Goal: Task Accomplishment & Management: Manage account settings

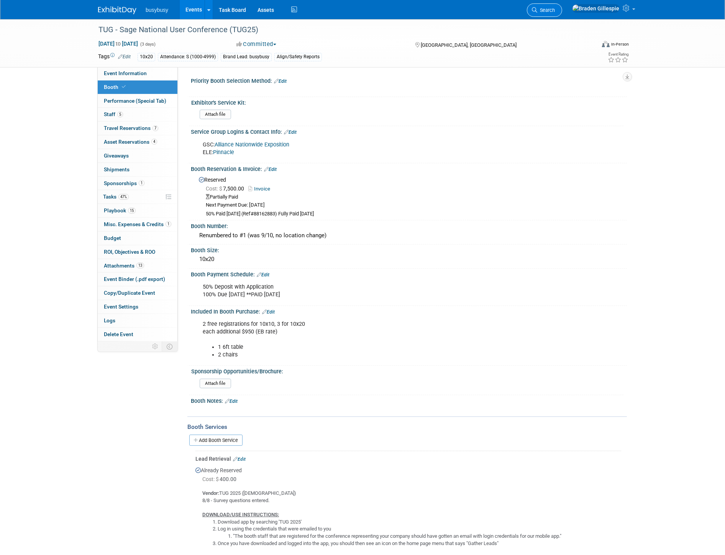
click at [562, 6] on link "Search" at bounding box center [544, 9] width 35 height 13
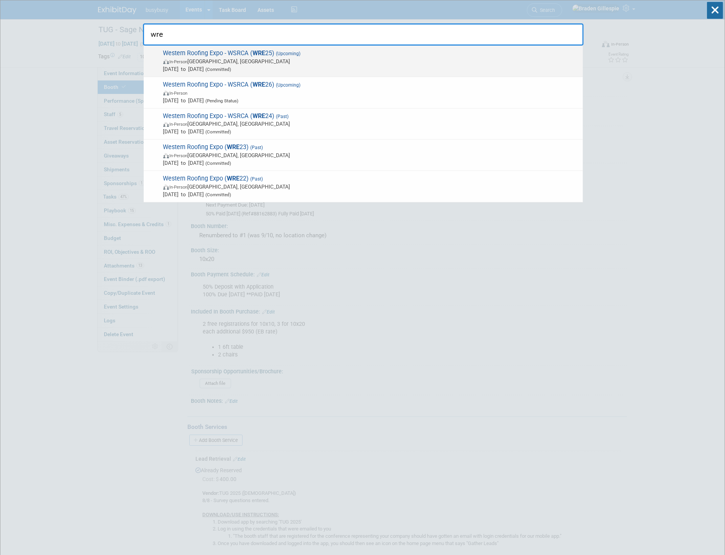
type input "wre"
click at [370, 66] on span "Sep 28, 2025 to Sep 30, 2025 (Committed)" at bounding box center [371, 69] width 416 height 8
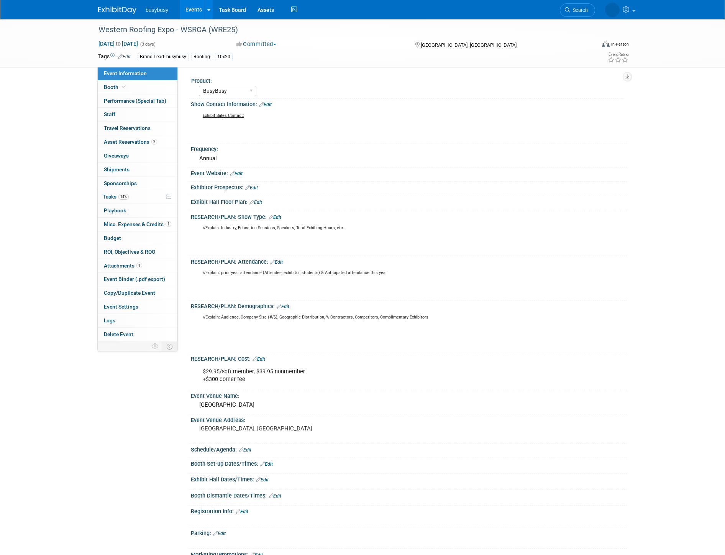
select select "BusyBusy"
click at [154, 92] on link "Booth" at bounding box center [138, 87] width 80 height 13
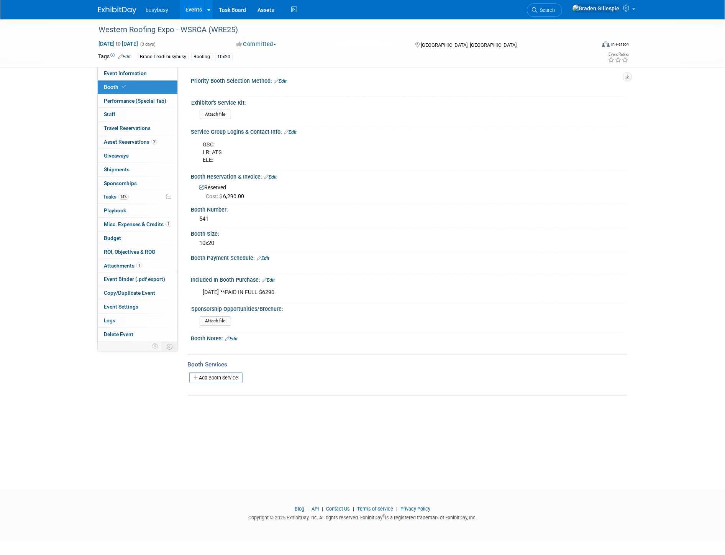
click at [125, 8] on img at bounding box center [117, 11] width 38 height 8
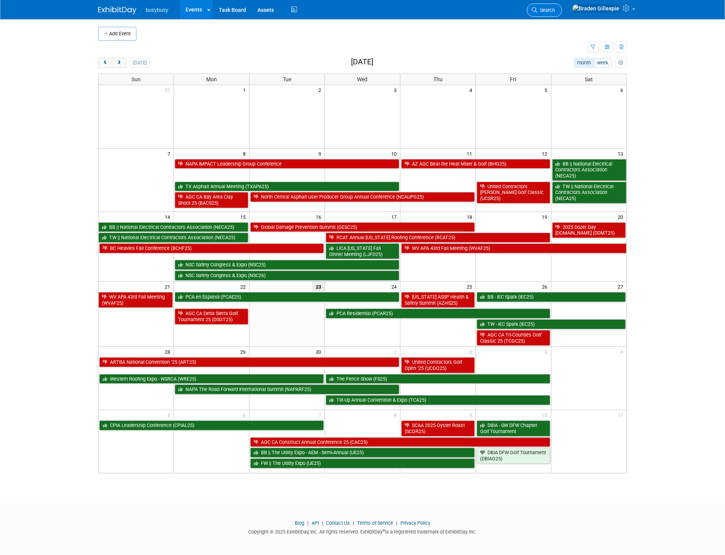
click at [537, 10] on icon at bounding box center [534, 9] width 5 height 5
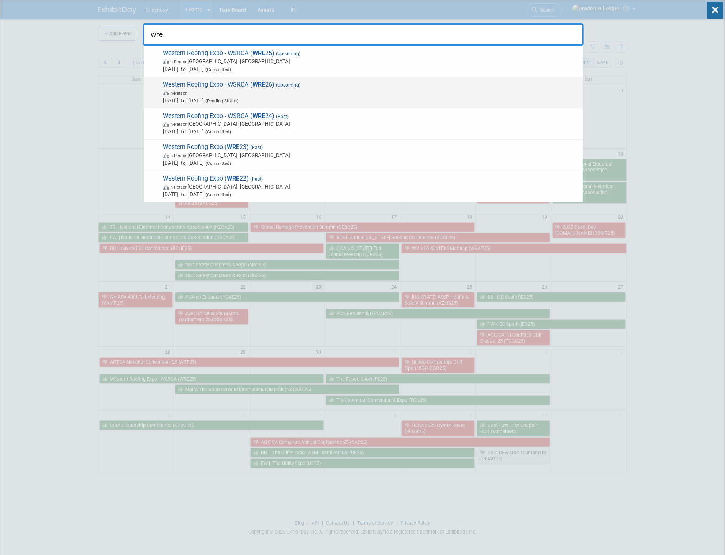
type input "wre"
click at [365, 101] on span "Sep 27, 2026 to Sep 29, 2026 (Pending Status)" at bounding box center [371, 101] width 416 height 8
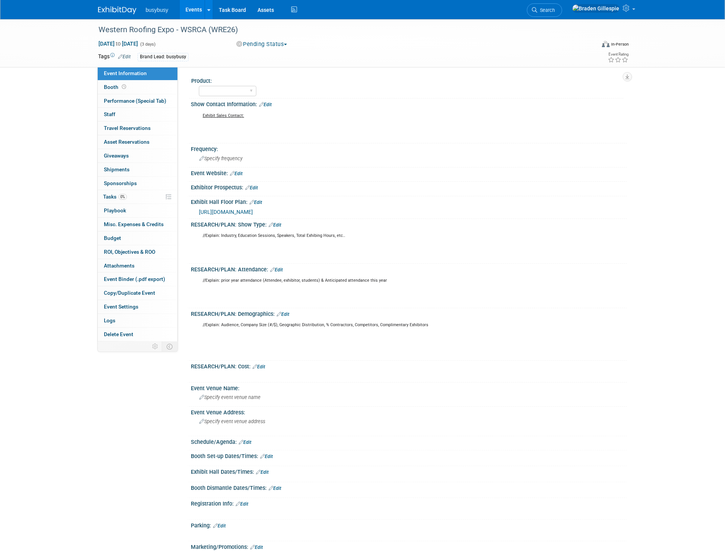
click at [124, 2] on div at bounding box center [122, 7] width 48 height 14
click at [124, 7] on img at bounding box center [117, 11] width 38 height 8
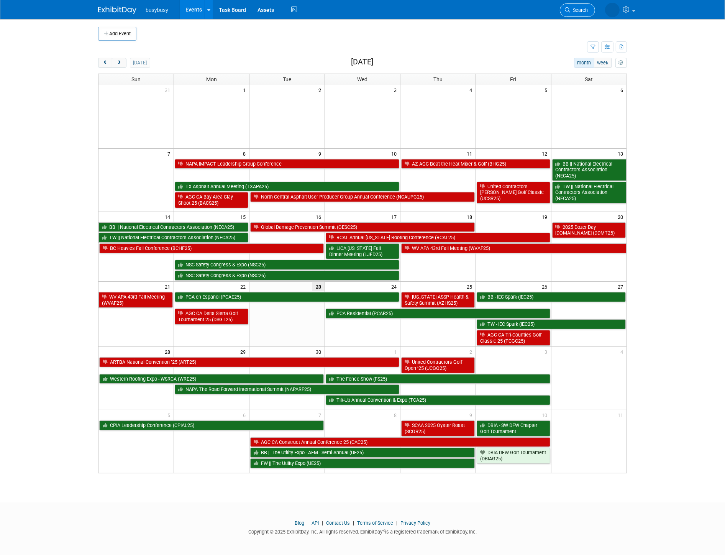
click at [577, 12] on span "Search" at bounding box center [579, 10] width 18 height 6
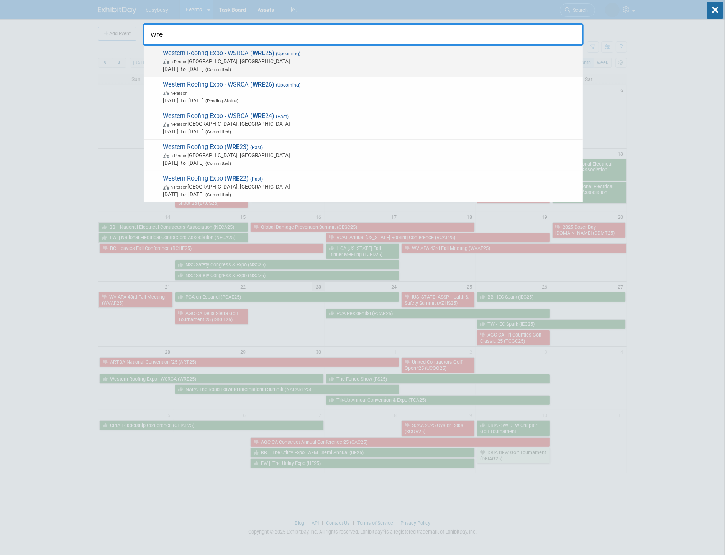
type input "wre"
click at [305, 66] on span "Sep 28, 2025 to Sep 30, 2025 (Committed)" at bounding box center [371, 69] width 416 height 8
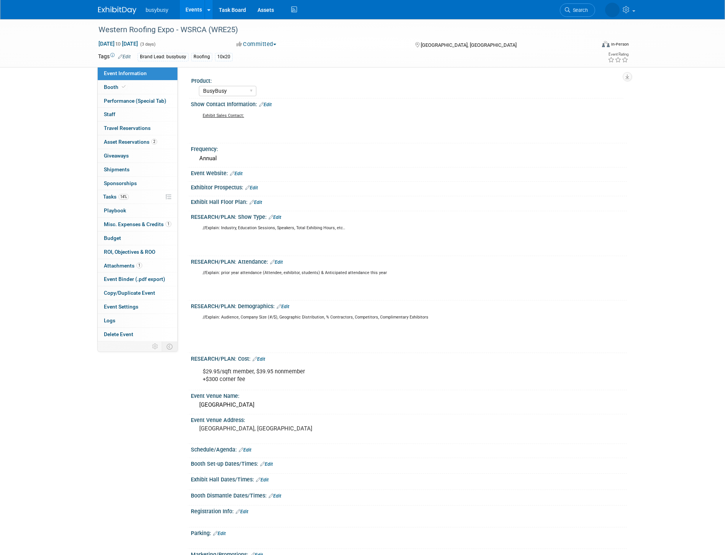
select select "BusyBusy"
click at [562, 9] on link "Search" at bounding box center [544, 9] width 35 height 13
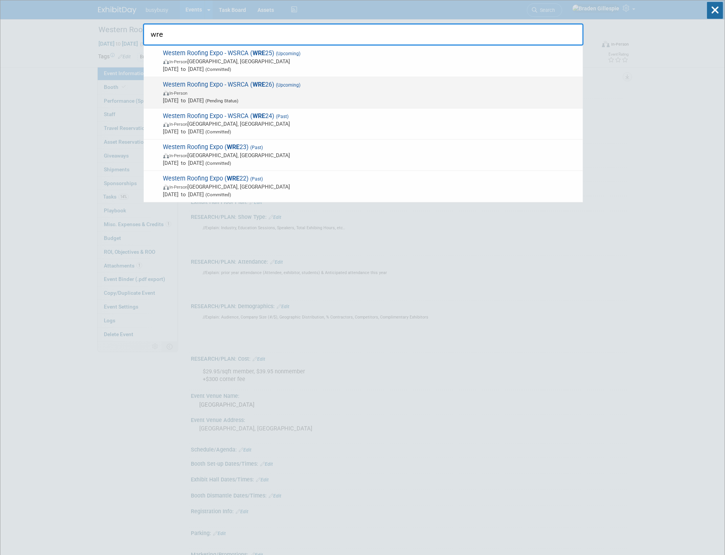
type input "wre"
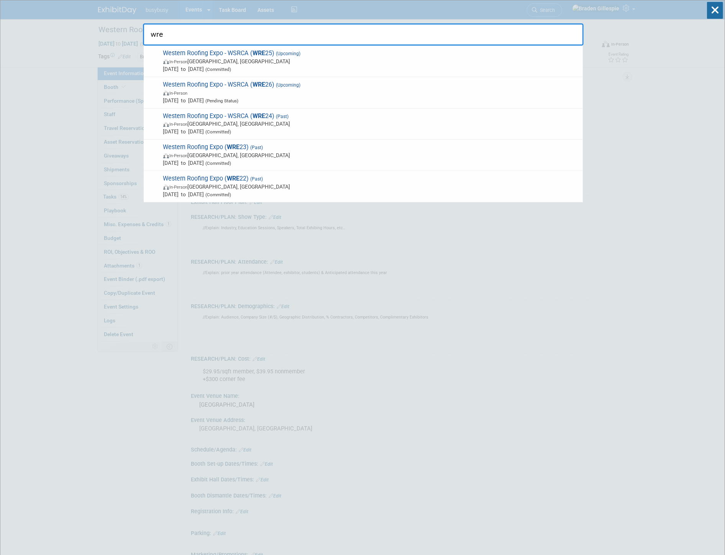
click at [336, 92] on span "In-Person" at bounding box center [371, 93] width 416 height 8
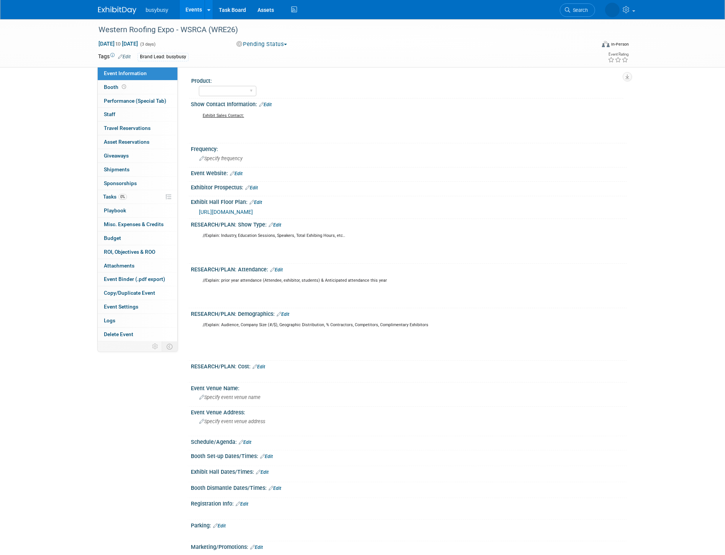
click at [132, 90] on link "Booth" at bounding box center [138, 87] width 80 height 13
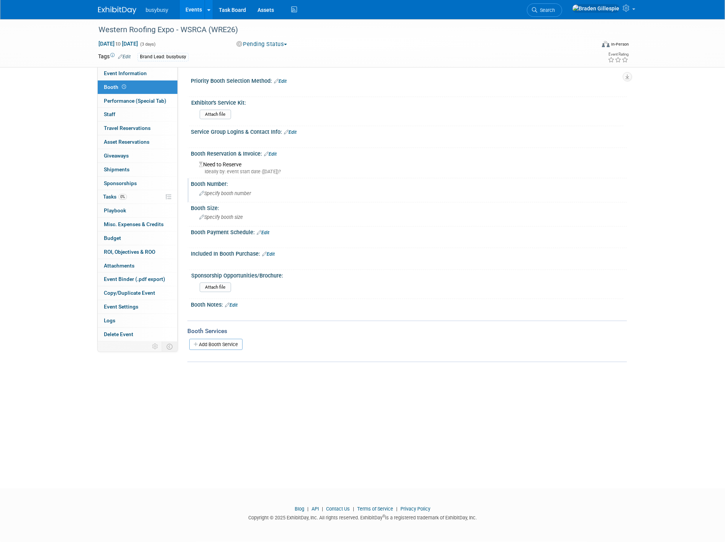
click at [241, 191] on span "Specify booth number" at bounding box center [225, 194] width 52 height 6
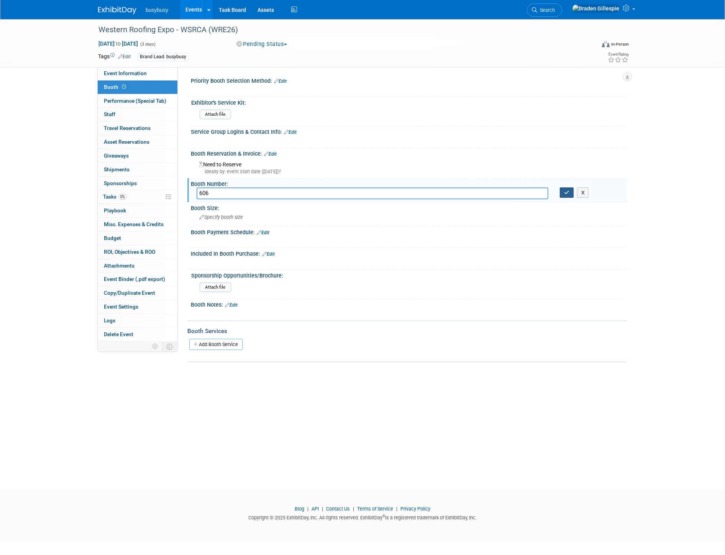
type input "606"
click at [565, 192] on icon "button" at bounding box center [566, 192] width 5 height 5
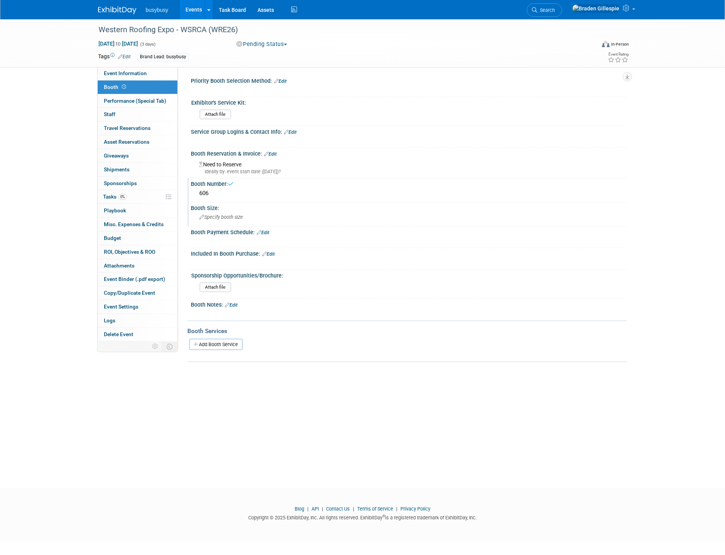
click at [343, 220] on div "Specify booth size" at bounding box center [409, 217] width 425 height 12
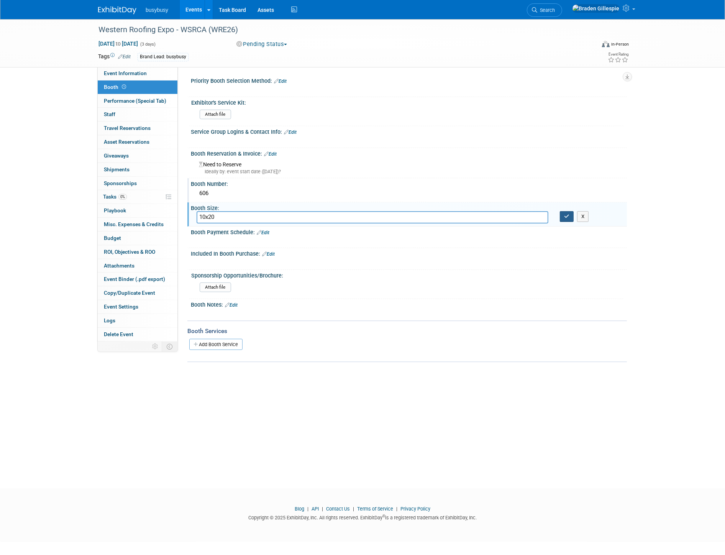
type input "10x20"
click at [569, 217] on button "button" at bounding box center [567, 216] width 14 height 11
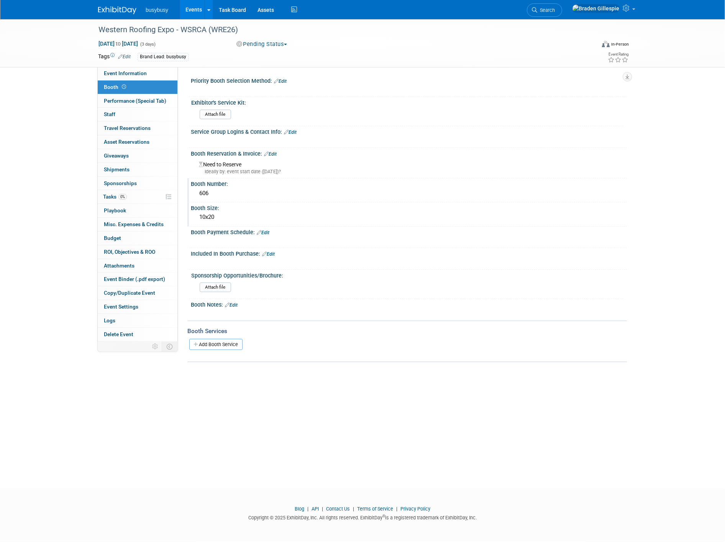
click at [121, 12] on img at bounding box center [117, 11] width 38 height 8
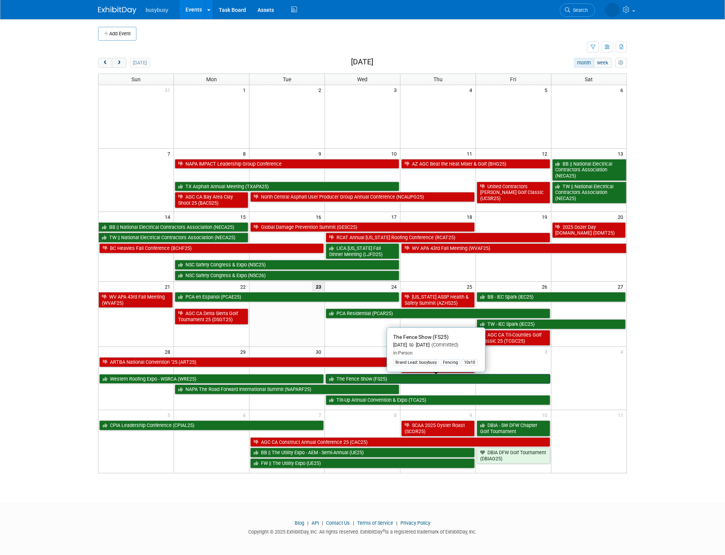
click at [455, 384] on link "The Fence Show (FS25)" at bounding box center [438, 379] width 225 height 10
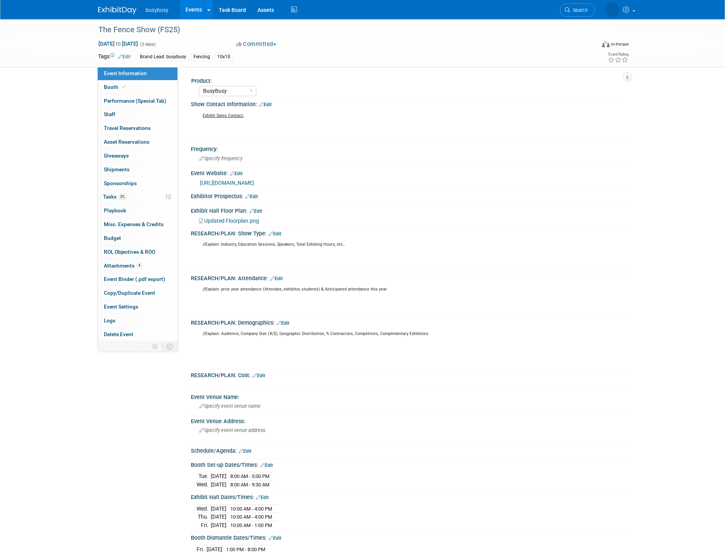
select select "BusyBusy"
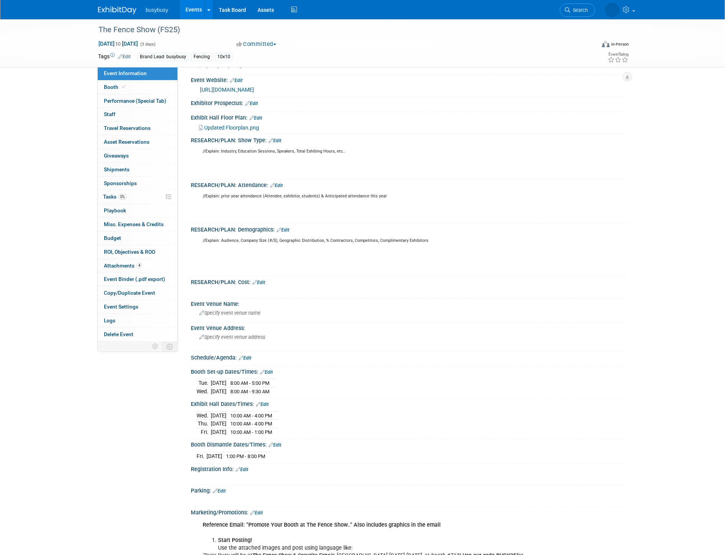
scroll to position [170, 0]
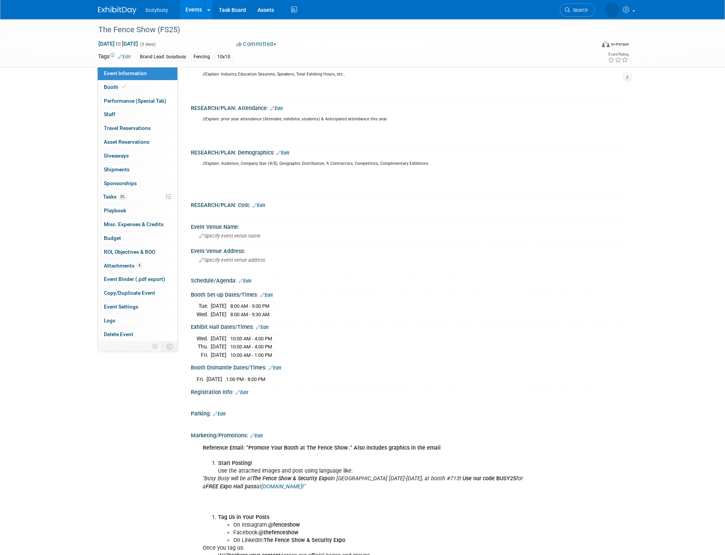
click at [123, 10] on img at bounding box center [117, 11] width 38 height 8
